Goal: Task Accomplishment & Management: Use online tool/utility

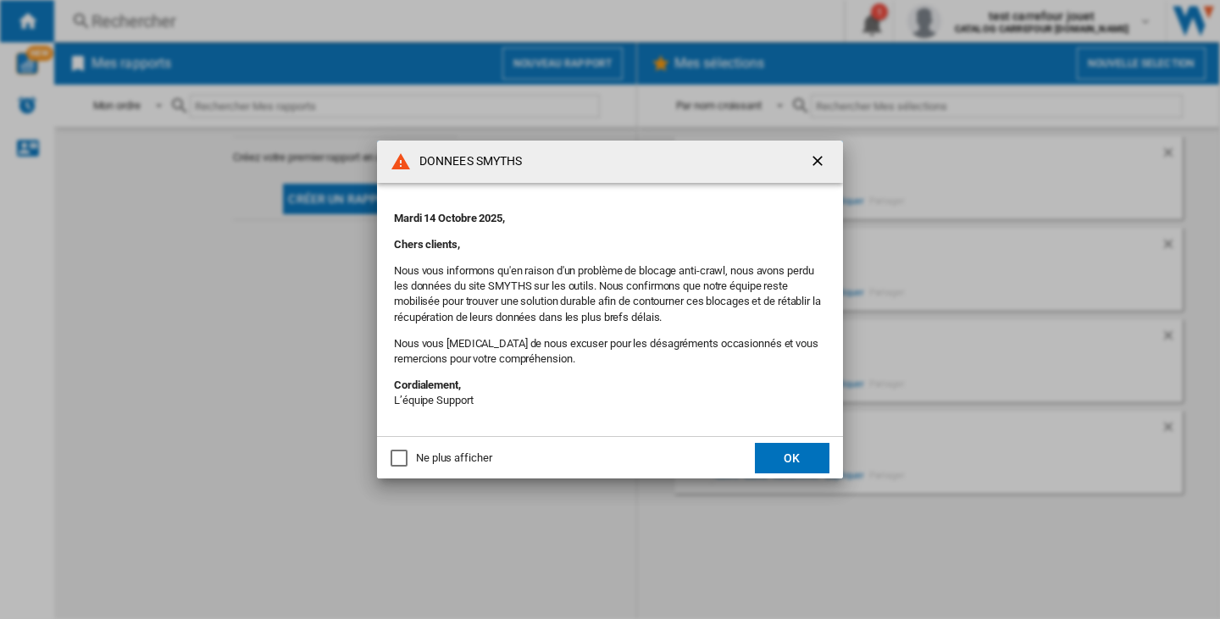
click at [813, 457] on button "OK" at bounding box center [792, 458] width 75 height 30
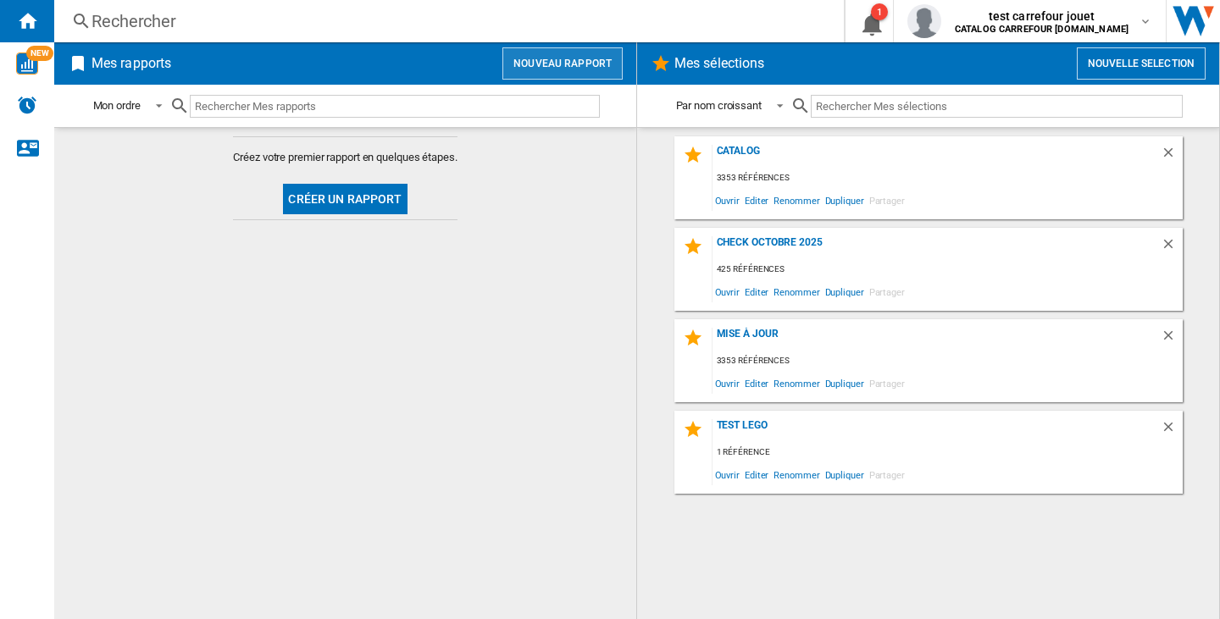
click at [574, 65] on button "Nouveau rapport" at bounding box center [562, 63] width 120 height 32
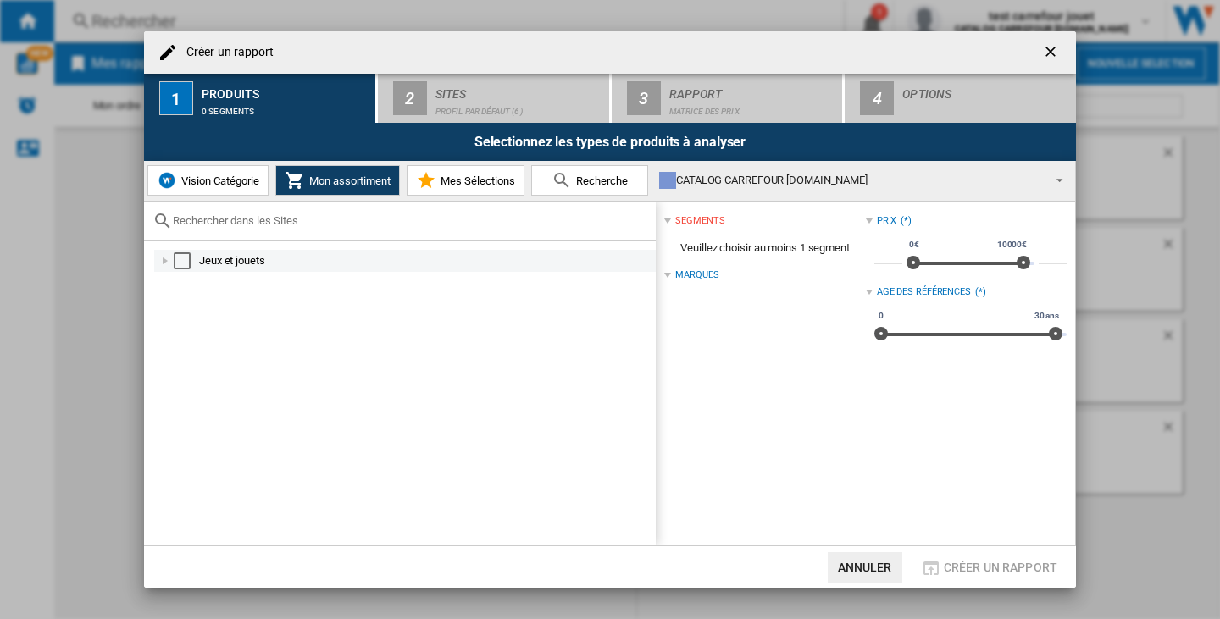
click at [187, 255] on div "Select" at bounding box center [182, 260] width 17 height 17
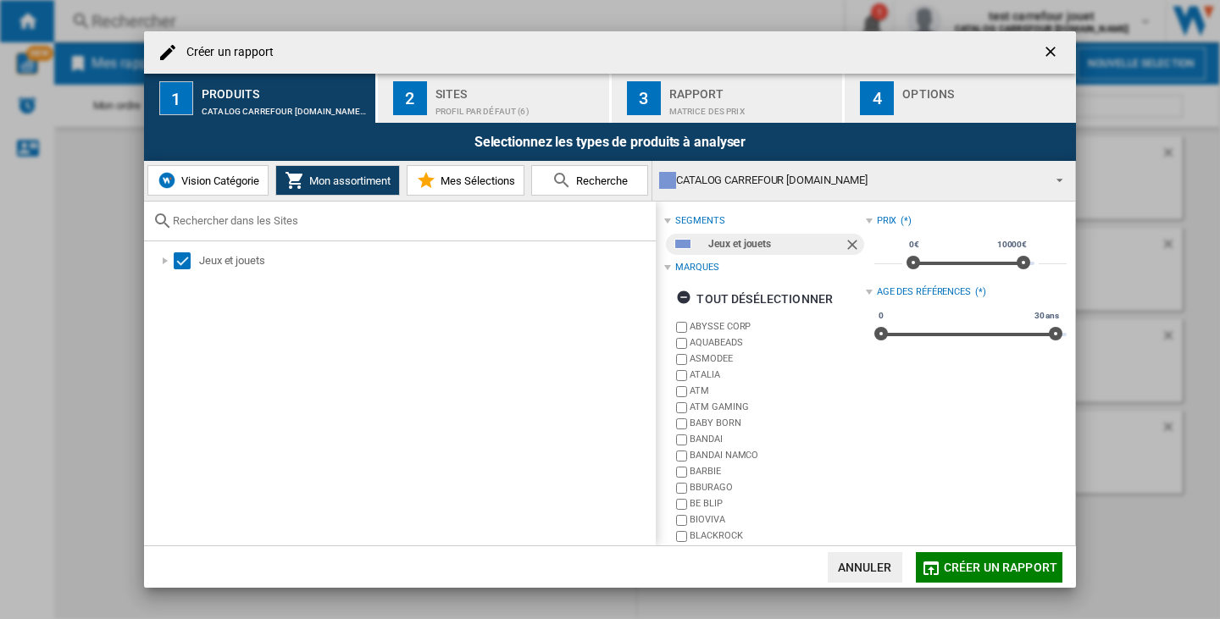
click at [527, 88] on div "Sites" at bounding box center [518, 89] width 167 height 18
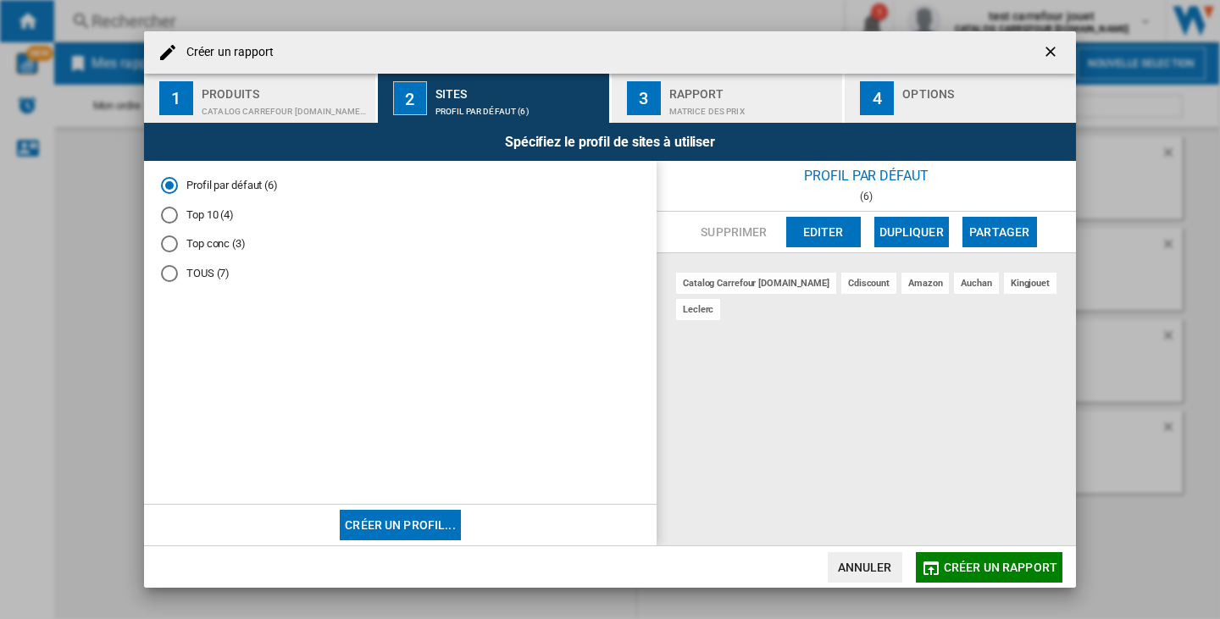
click at [761, 94] on div "Rapport" at bounding box center [752, 89] width 167 height 18
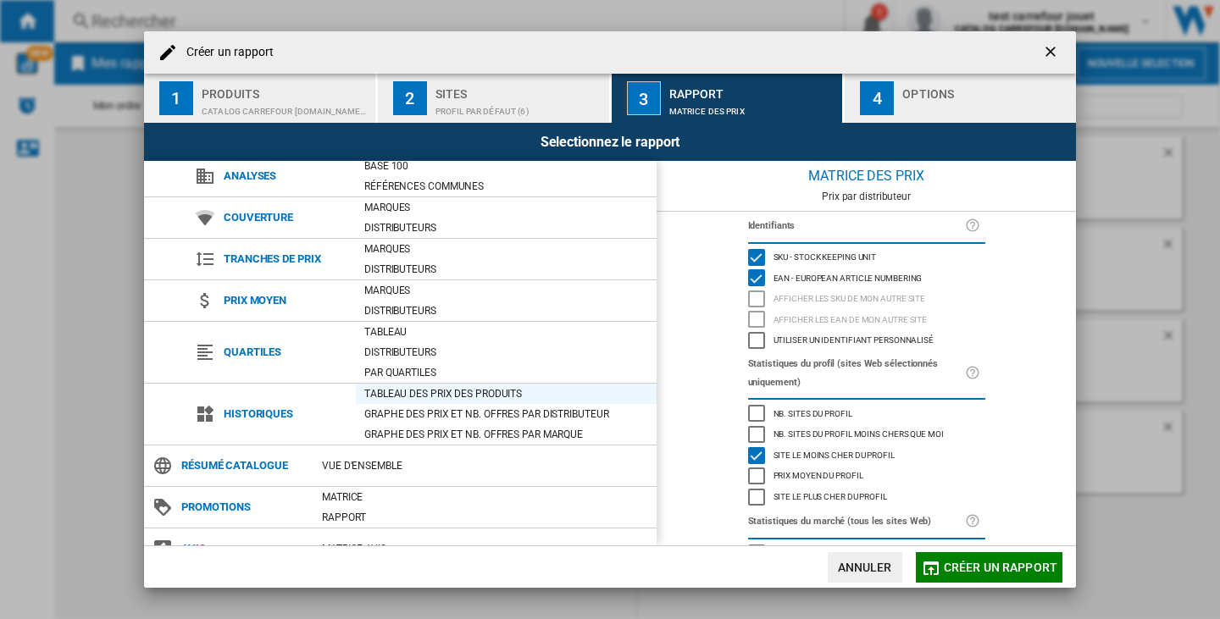
scroll to position [70, 0]
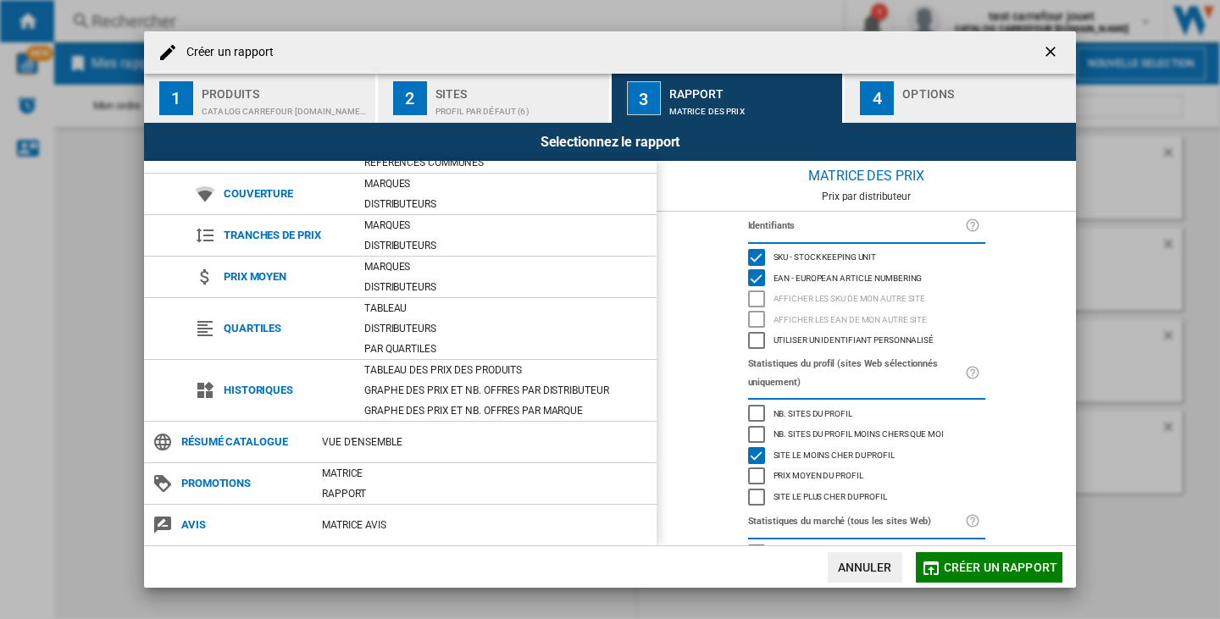
click at [1006, 578] on button "Créer un rapport" at bounding box center [989, 567] width 147 height 30
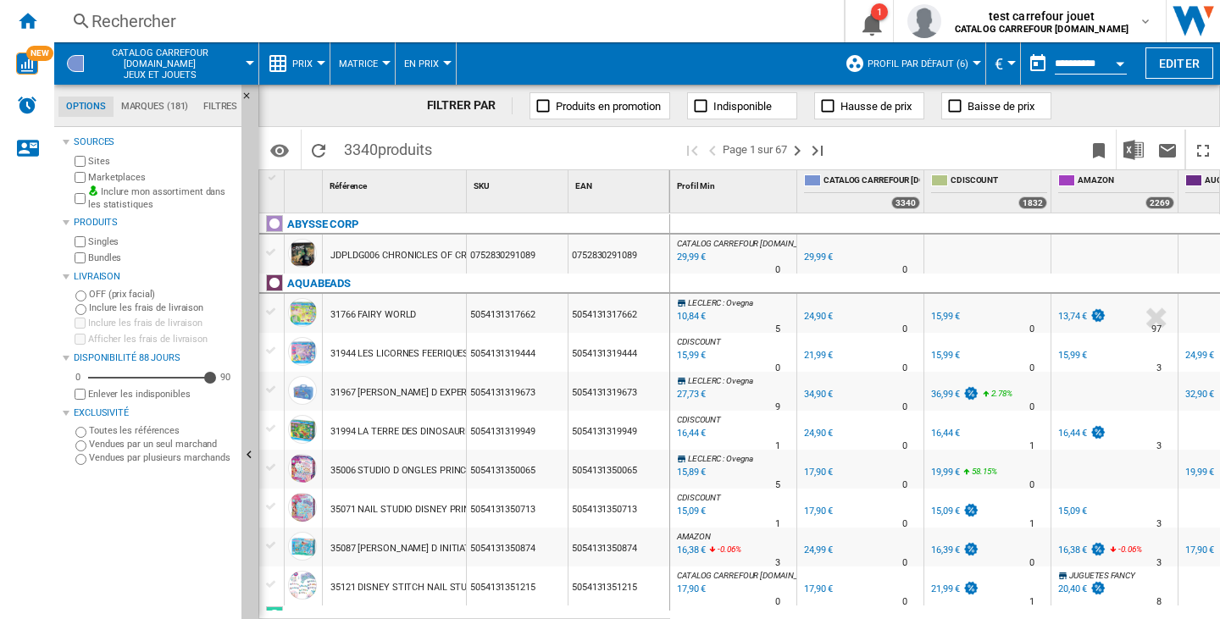
click at [375, 65] on span "Matrice" at bounding box center [358, 63] width 39 height 11
click at [410, 64] on md-backdrop at bounding box center [610, 309] width 1220 height 619
click at [413, 64] on span "En Prix" at bounding box center [421, 63] width 35 height 11
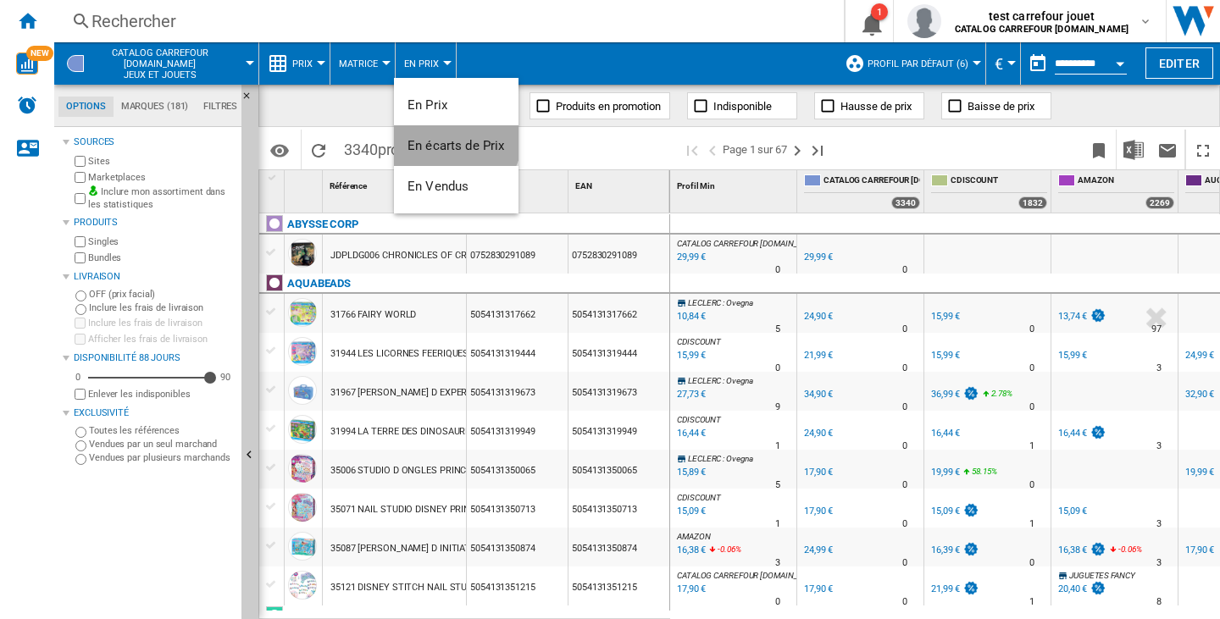
click at [444, 136] on button "En écarts de Prix" at bounding box center [456, 145] width 125 height 41
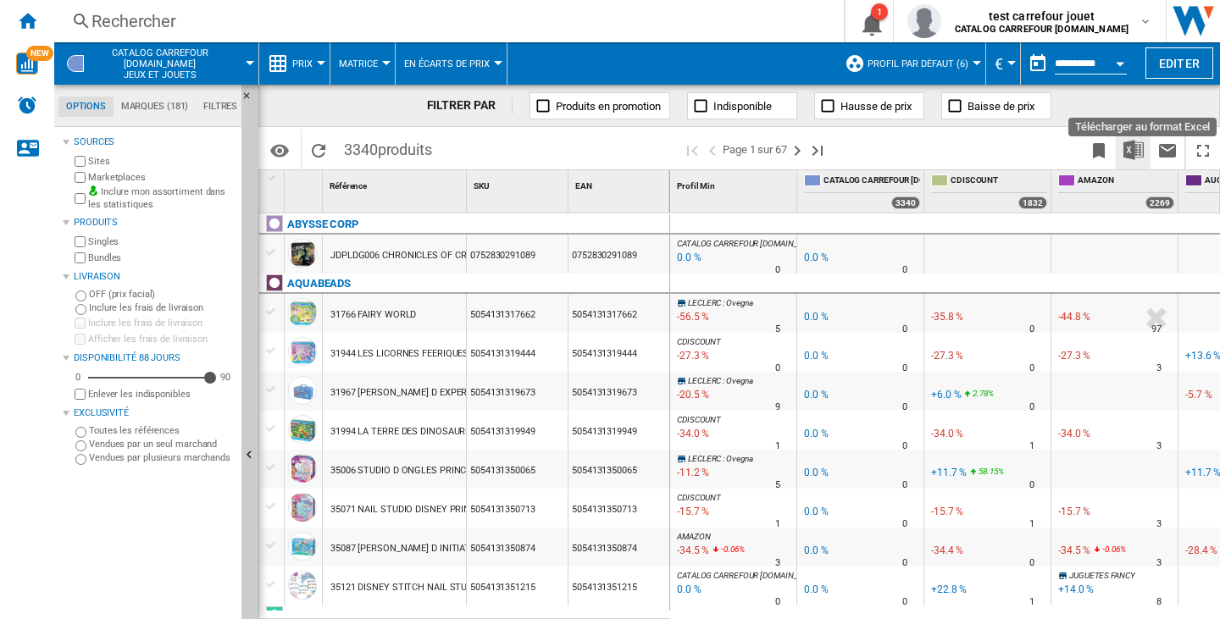
click at [1123, 147] on button "Télécharger au format Excel" at bounding box center [1134, 150] width 34 height 40
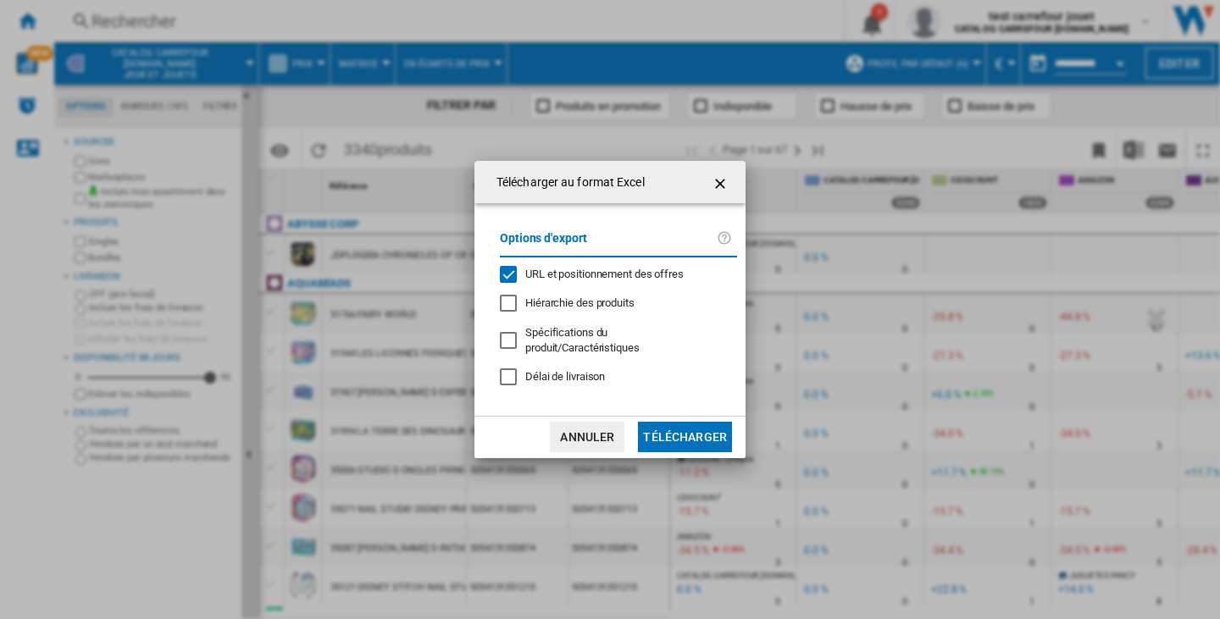
click at [545, 276] on span "URL et positionnement des offres" at bounding box center [604, 274] width 158 height 13
click at [666, 424] on button "Télécharger" at bounding box center [685, 437] width 94 height 30
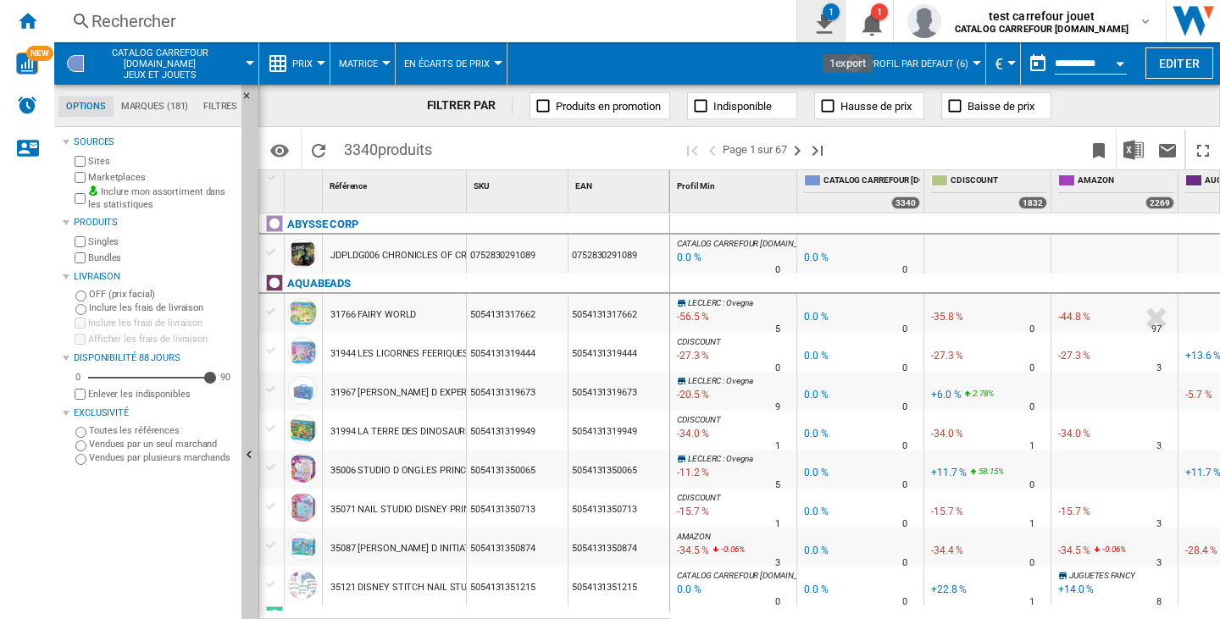
click at [840, 8] on div "1" at bounding box center [831, 11] width 17 height 17
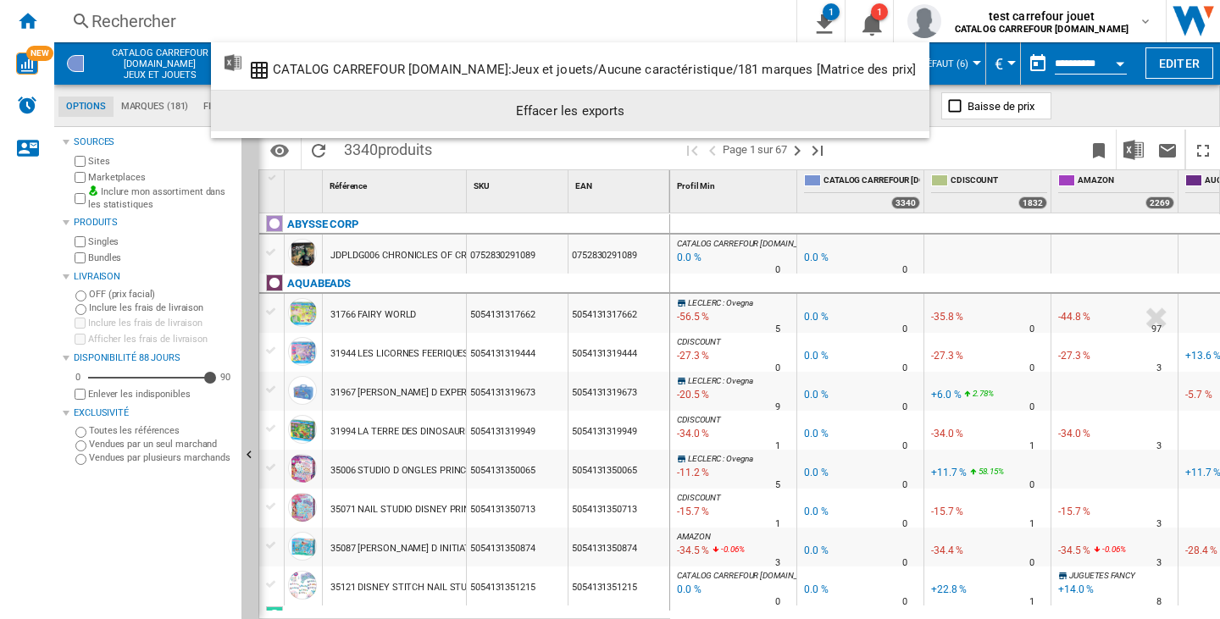
click at [784, 122] on div "Effacer les exports" at bounding box center [570, 111] width 691 height 30
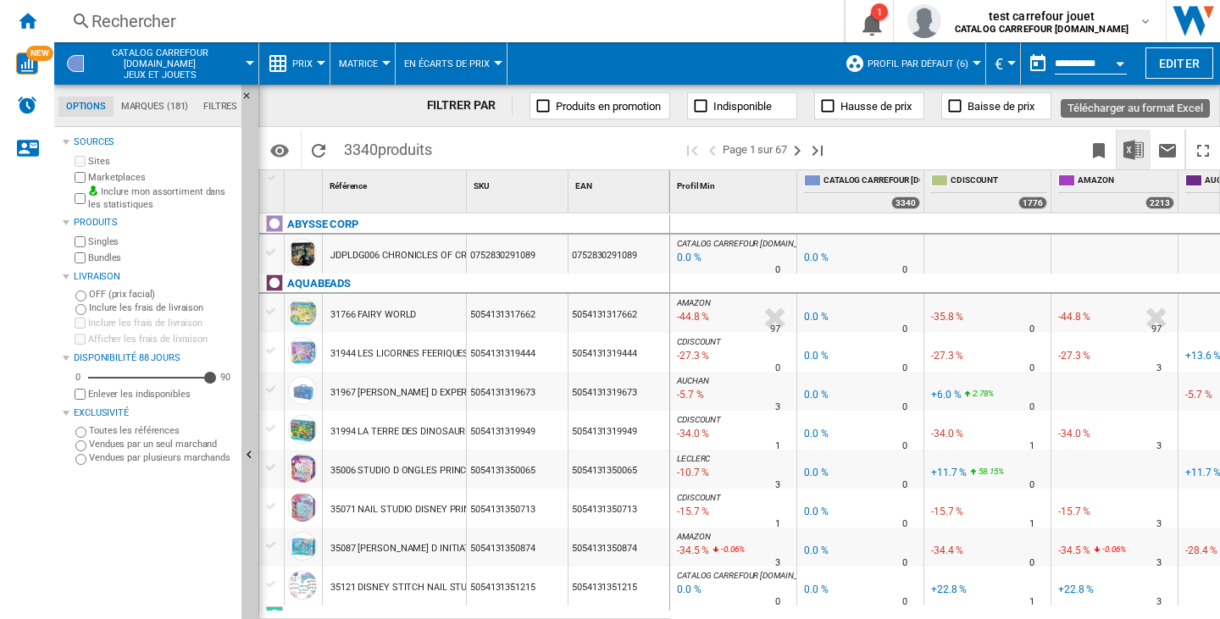
click at [1130, 148] on img "Télécharger au format Excel" at bounding box center [1133, 150] width 20 height 20
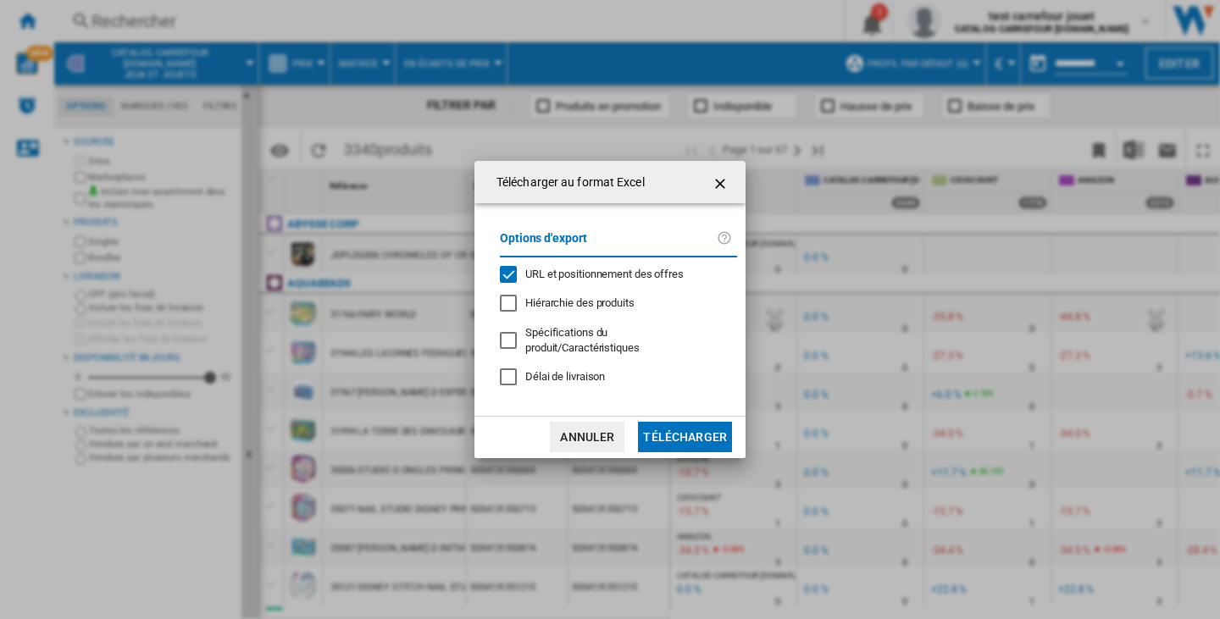
click at [551, 280] on span "URL et positionnement des offres" at bounding box center [604, 274] width 158 height 13
click at [699, 435] on button "Télécharger" at bounding box center [685, 437] width 94 height 30
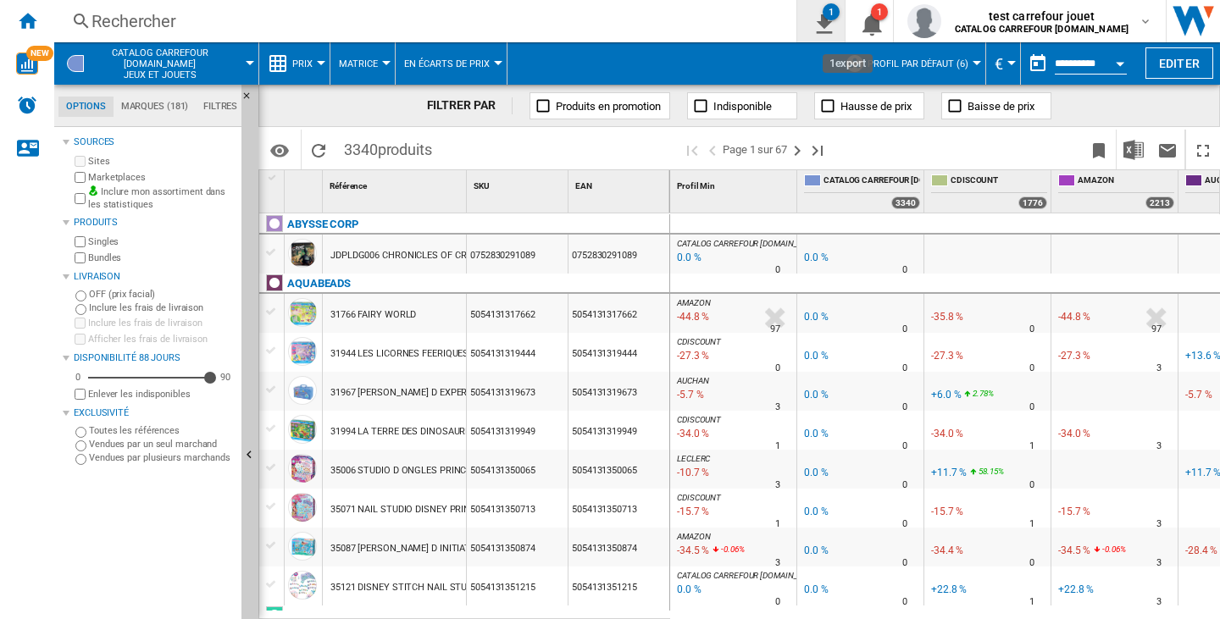
click at [831, 25] on ng-md-icon "1\a export" at bounding box center [821, 21] width 20 height 21
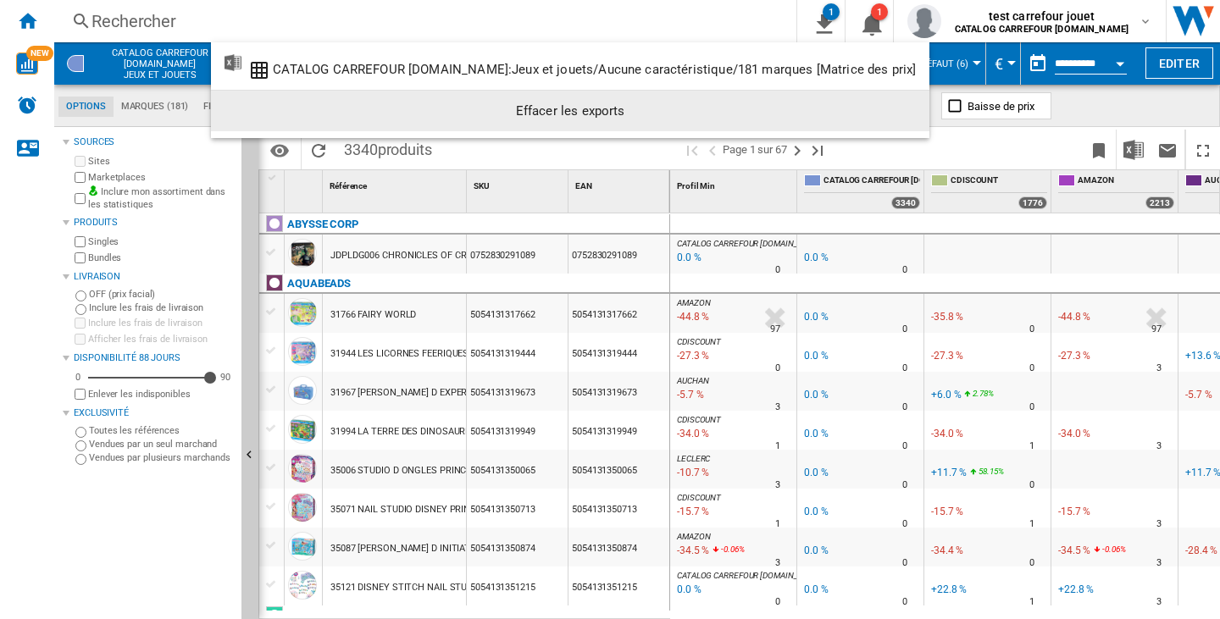
click at [789, 106] on div "Effacer les exports" at bounding box center [570, 111] width 691 height 30
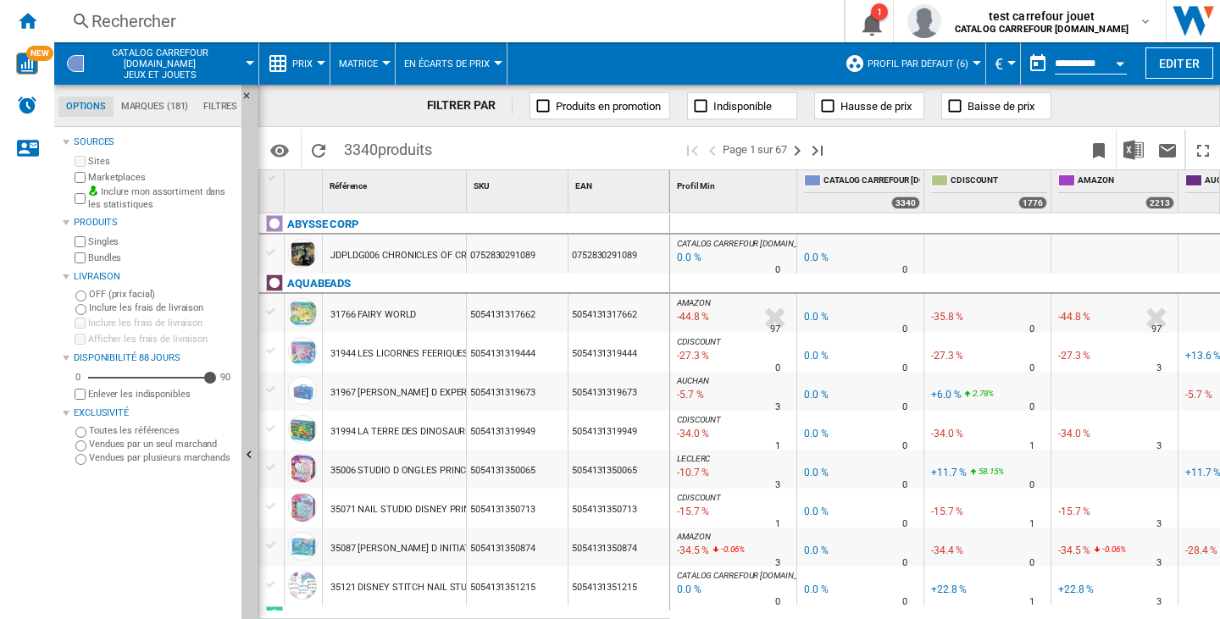
click at [437, 68] on span "En écarts de Prix" at bounding box center [447, 63] width 86 height 11
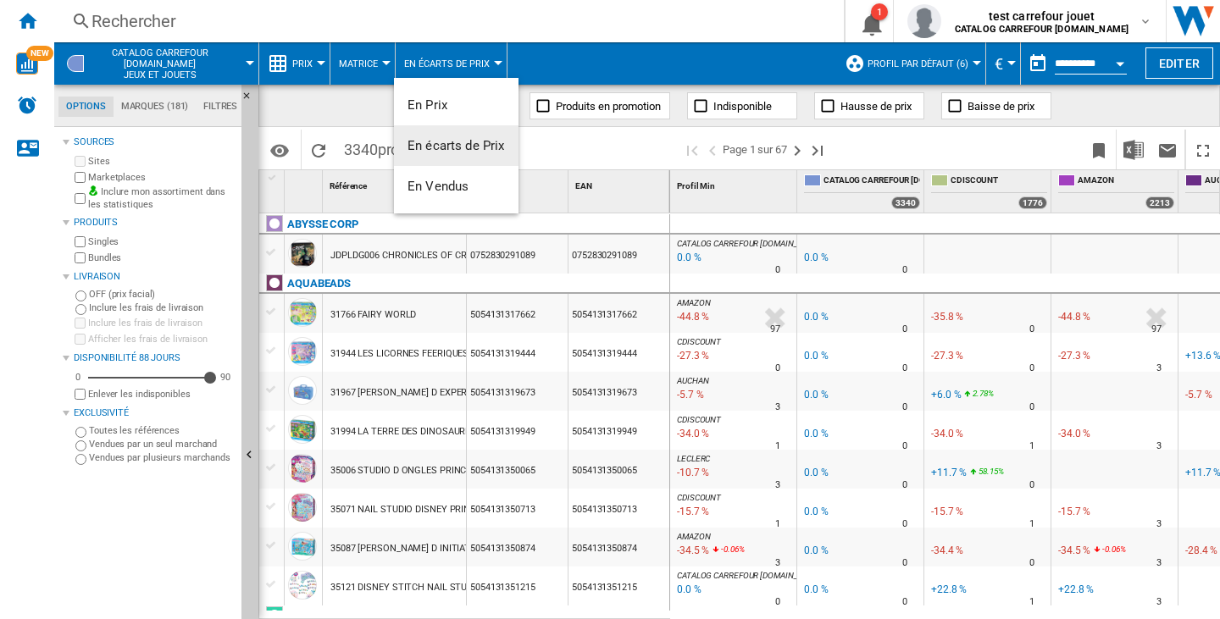
click at [465, 145] on span "En écarts de Prix" at bounding box center [456, 145] width 97 height 15
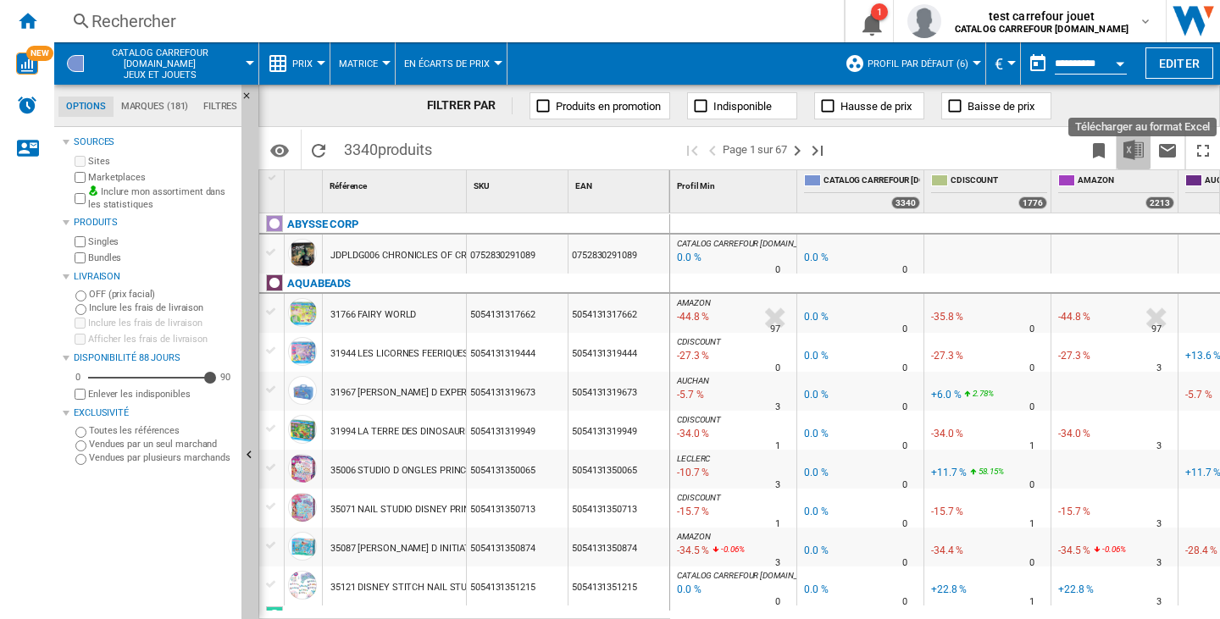
click at [1139, 143] on img "Télécharger au format Excel" at bounding box center [1133, 150] width 20 height 20
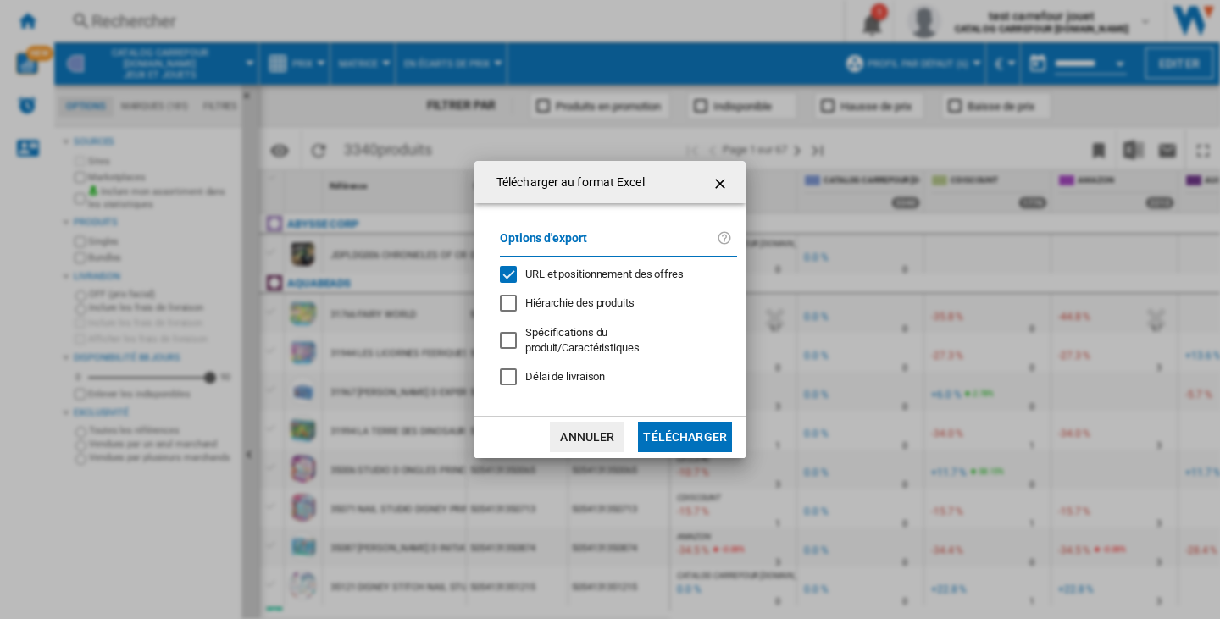
click at [663, 278] on span "URL et positionnement des offres" at bounding box center [604, 274] width 158 height 13
click at [661, 428] on button "Télécharger" at bounding box center [685, 437] width 94 height 30
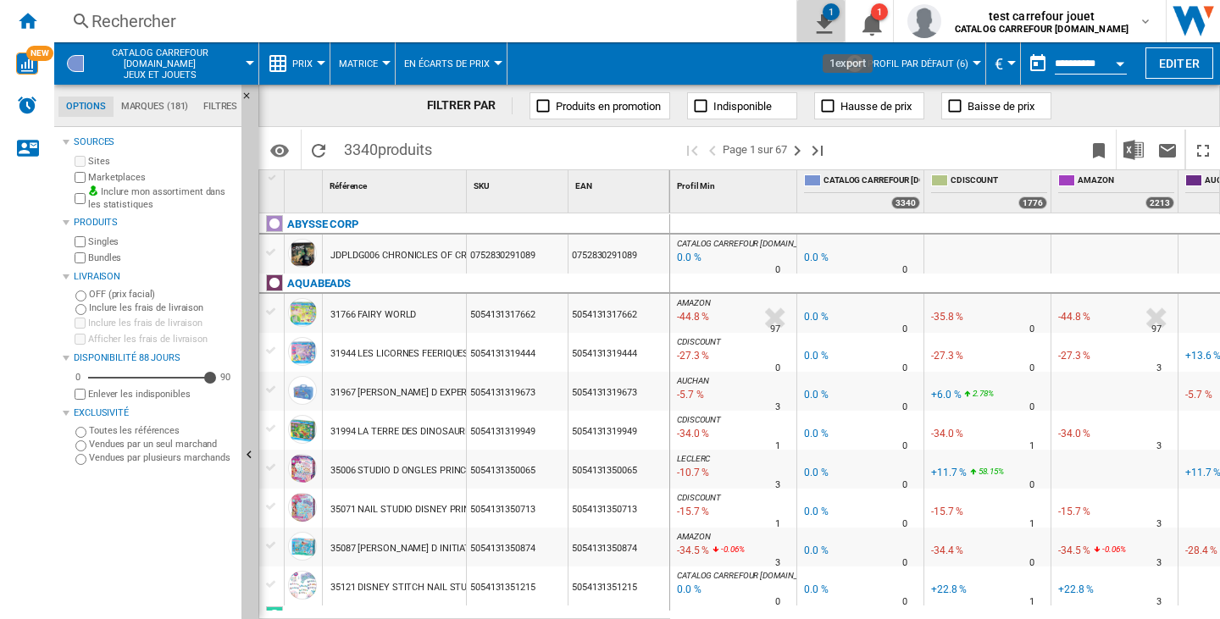
click at [831, 18] on ng-md-icon "1\a export" at bounding box center [821, 21] width 20 height 21
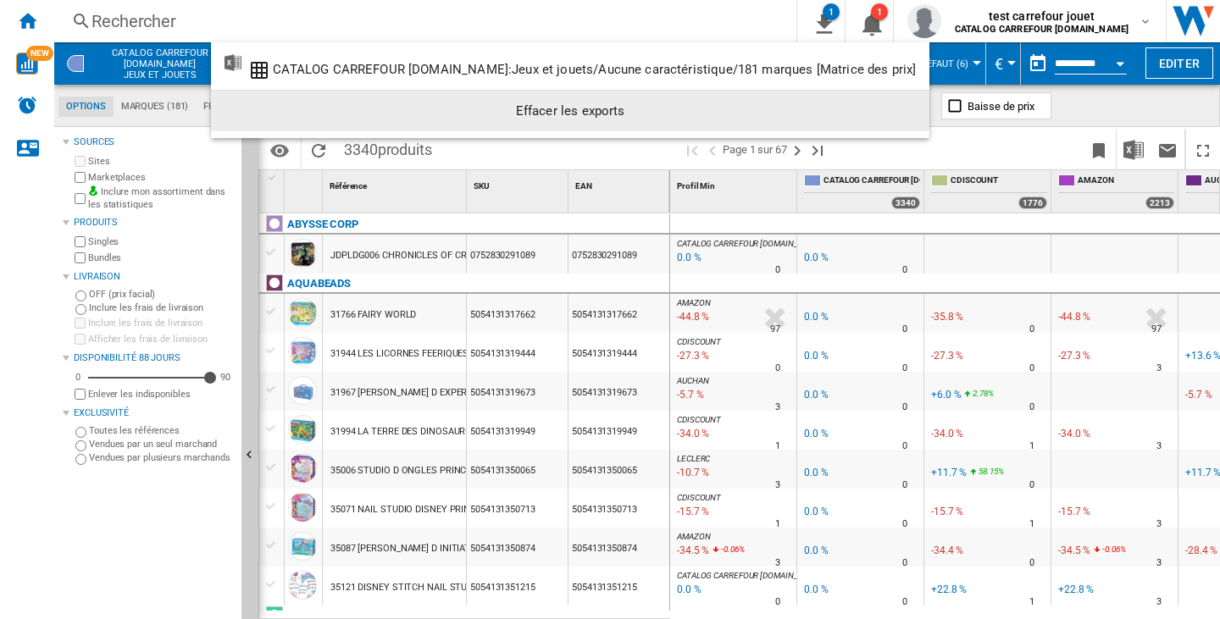
click at [845, 121] on div "Effacer les exports" at bounding box center [570, 111] width 691 height 30
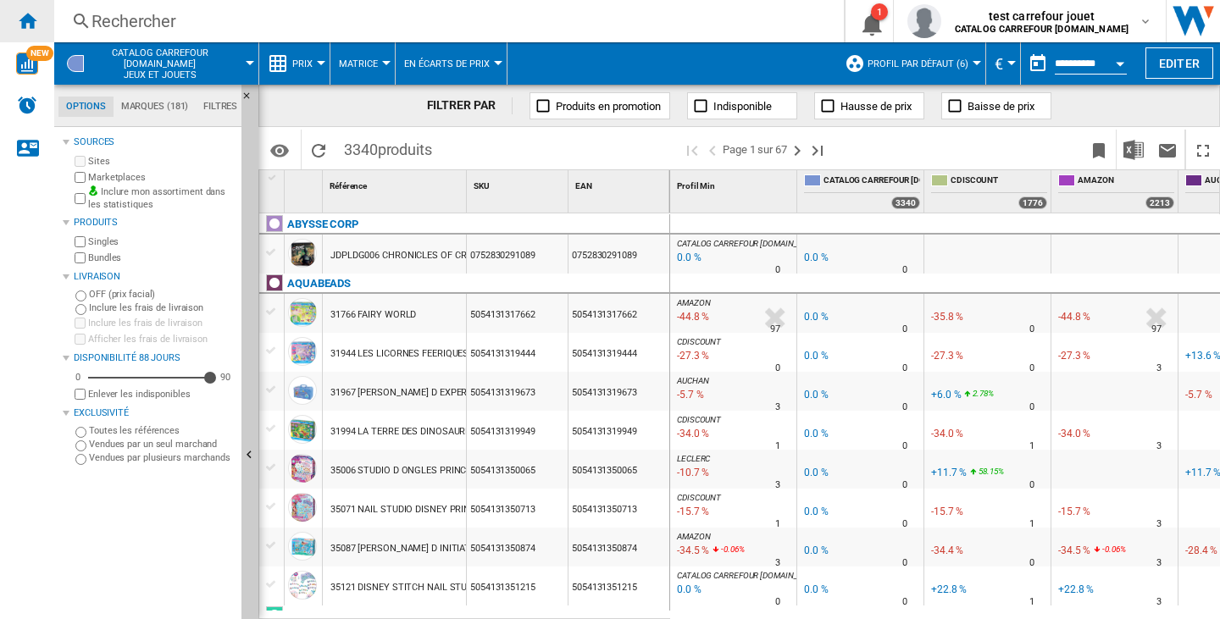
click at [46, 15] on div "Accueil" at bounding box center [27, 21] width 54 height 42
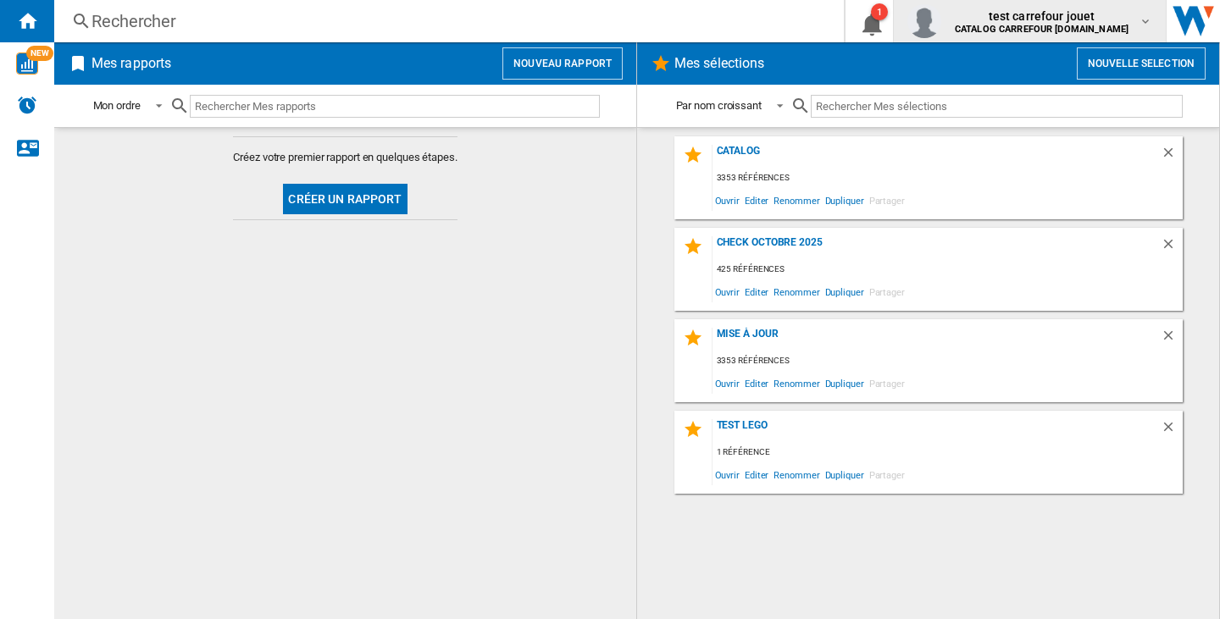
click at [1052, 25] on b "CATALOG CARREFOUR [DOMAIN_NAME]" at bounding box center [1042, 29] width 174 height 11
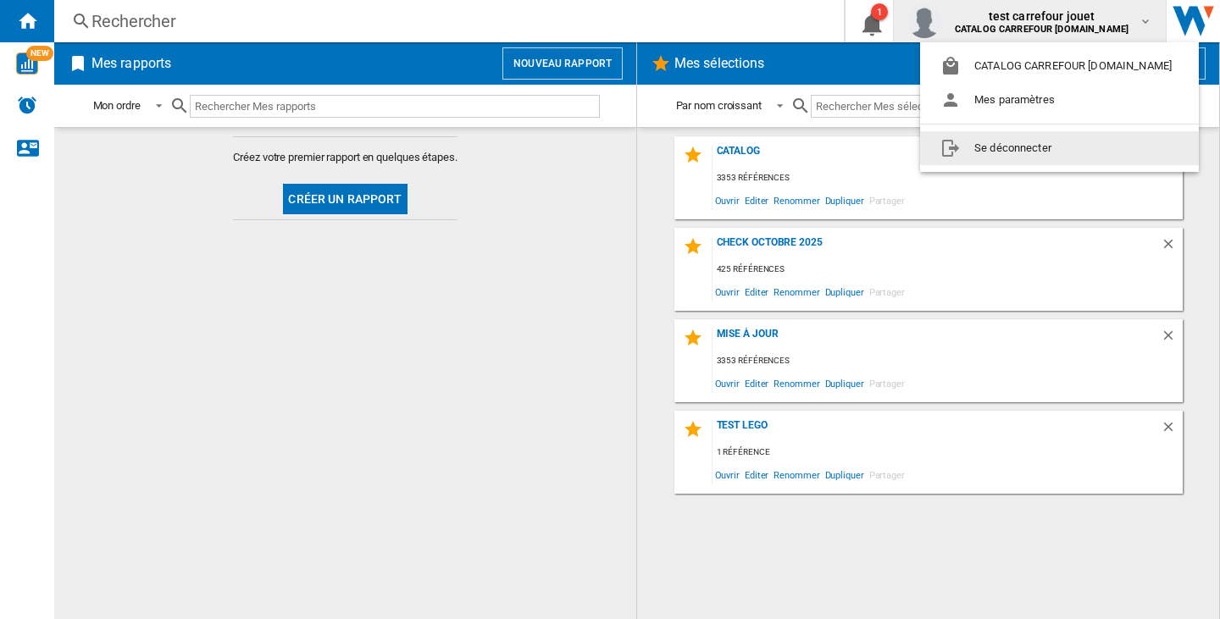
click at [1050, 154] on button "Se déconnecter" at bounding box center [1059, 148] width 279 height 34
